Goal: Task Accomplishment & Management: Complete application form

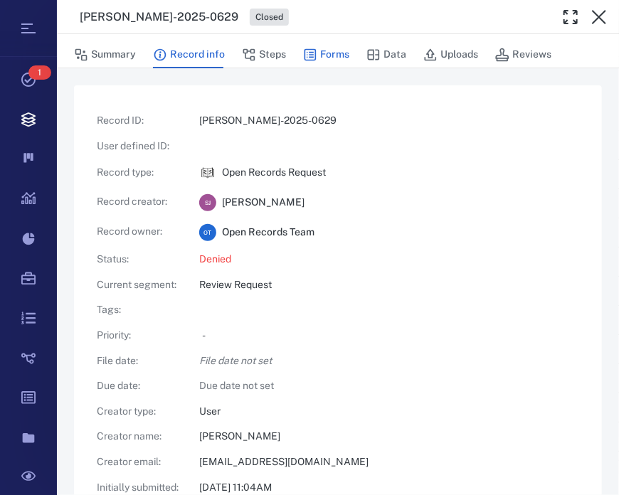
click at [334, 57] on button "Forms" at bounding box center [326, 54] width 46 height 27
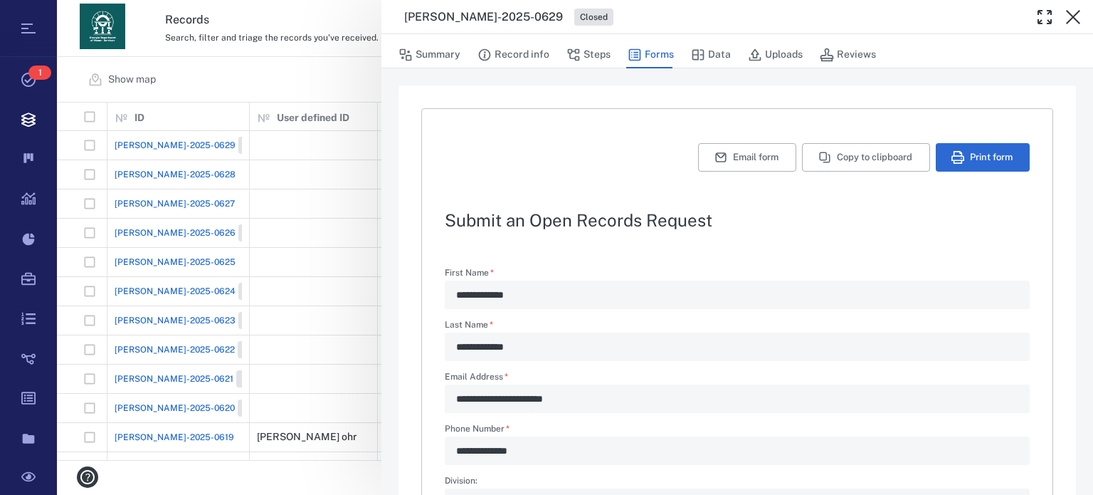
scroll to position [347, 1025]
type textarea "*"
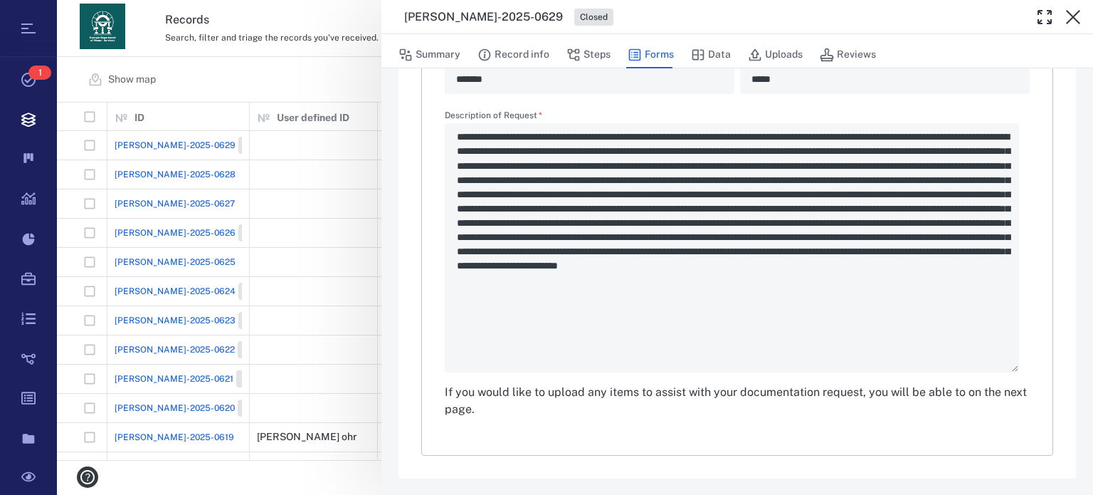
click at [466, 137] on div "Description of Request   * *" at bounding box center [737, 241] width 585 height 261
click at [458, 137] on div "Description of Request   * *" at bounding box center [737, 241] width 585 height 261
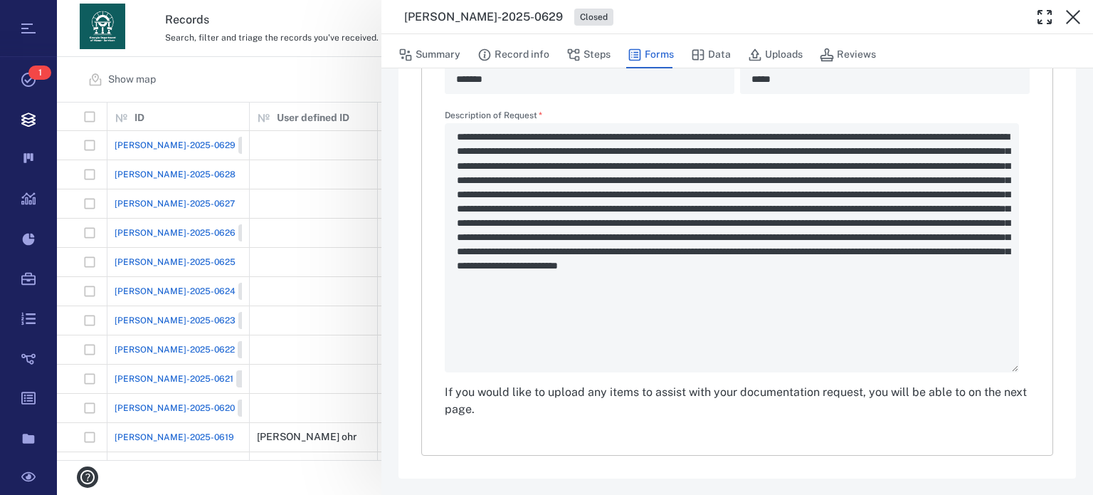
click at [458, 137] on div "Description of Request   * *" at bounding box center [737, 241] width 585 height 261
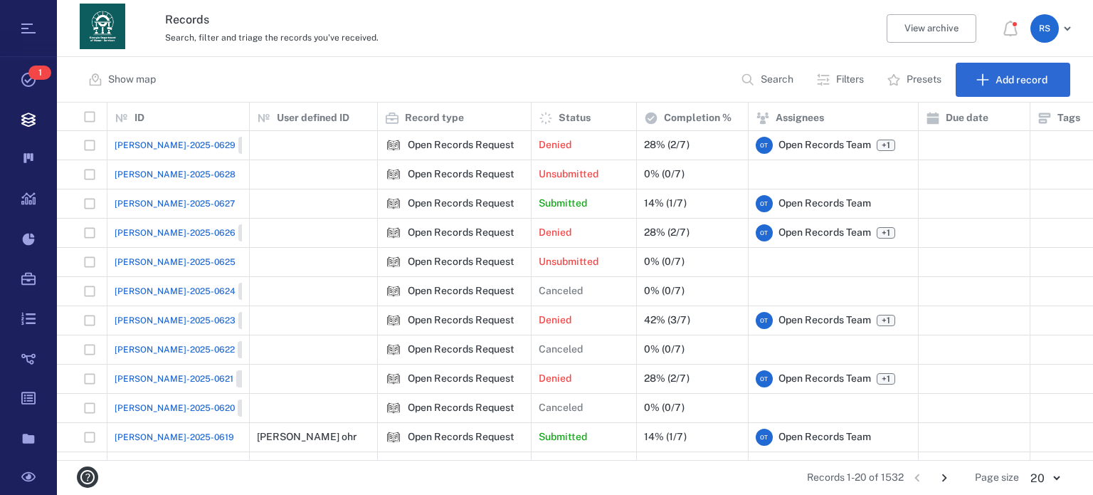
scroll to position [11, 11]
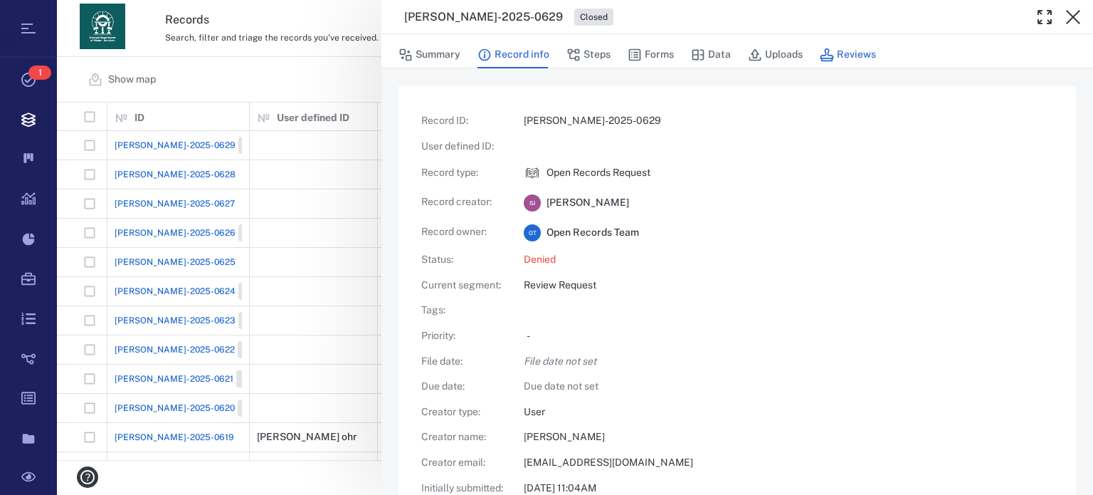
click at [847, 45] on button "Reviews" at bounding box center [848, 54] width 56 height 27
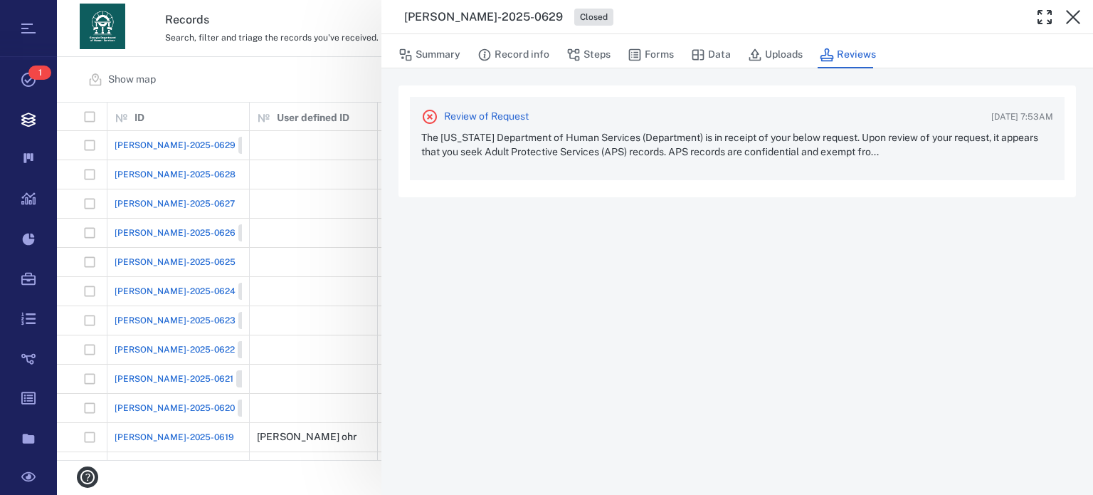
click at [703, 137] on p "The Georgia Department of Human Services (Department) is in receipt of your bel…" at bounding box center [737, 145] width 632 height 28
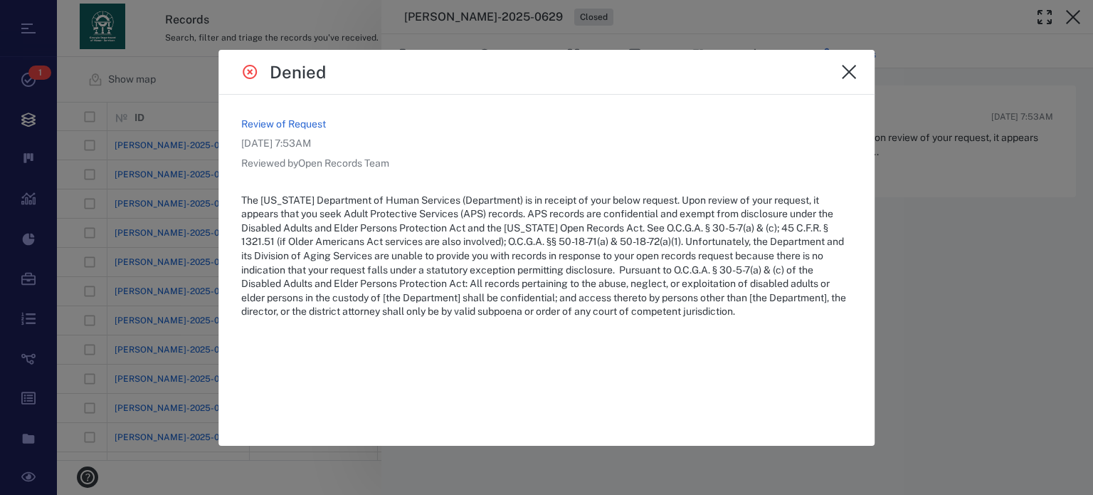
click at [243, 218] on p "The Georgia Department of Human Services (Department) is in receipt of your bel…" at bounding box center [546, 256] width 611 height 125
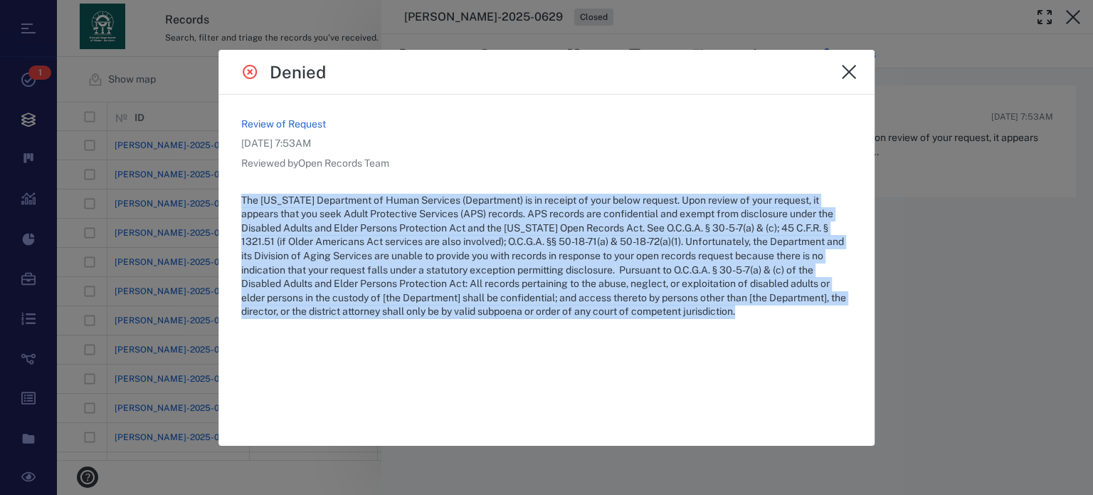
click at [243, 218] on p "The Georgia Department of Human Services (Department) is in receipt of your bel…" at bounding box center [546, 256] width 611 height 125
copy p "The Georgia Department of Human Services (Department) is in receipt of your bel…"
click at [847, 67] on icon "close" at bounding box center [848, 71] width 17 height 17
